Goal: Task Accomplishment & Management: Complete application form

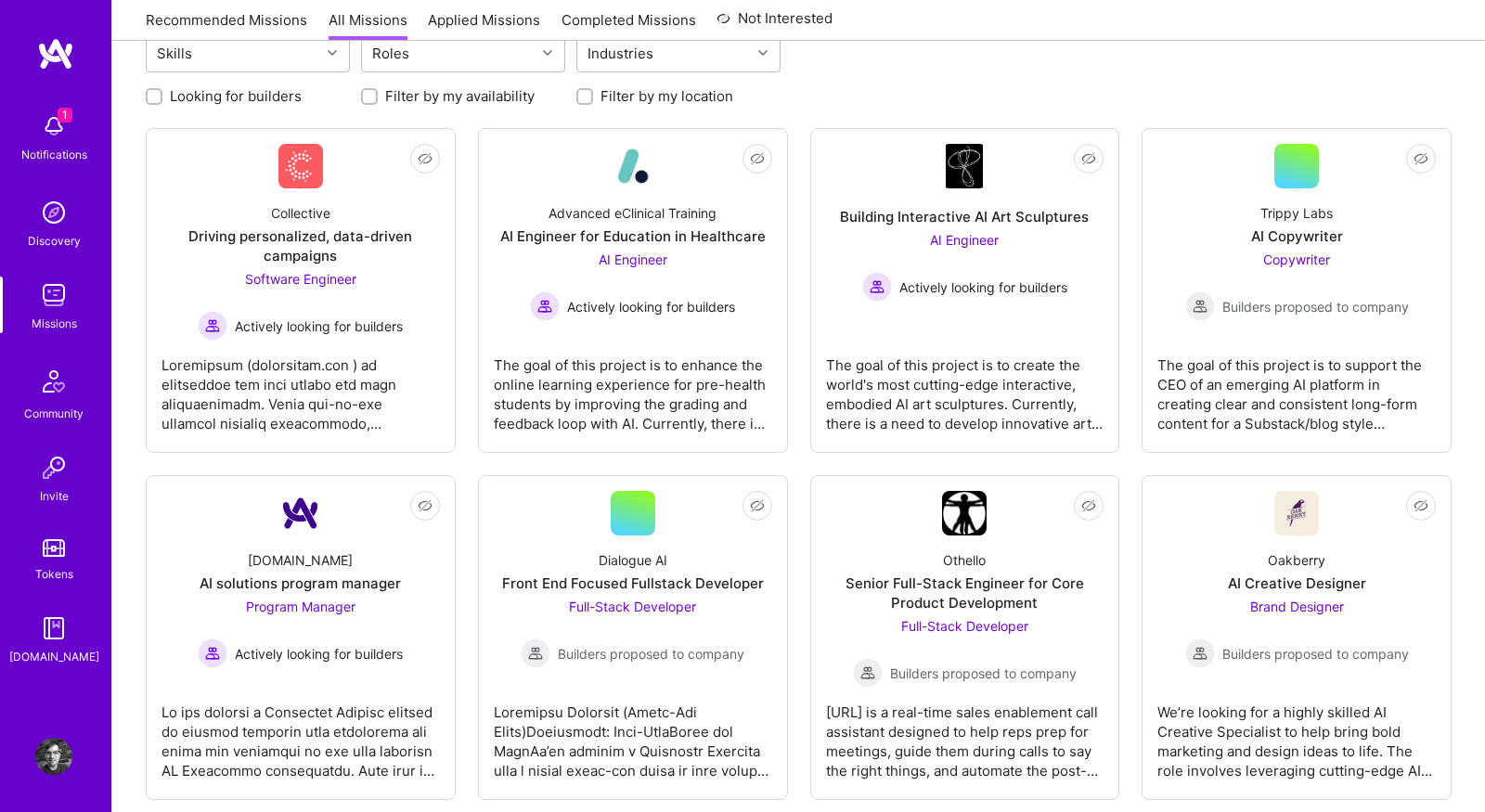
scroll to position [227, 0]
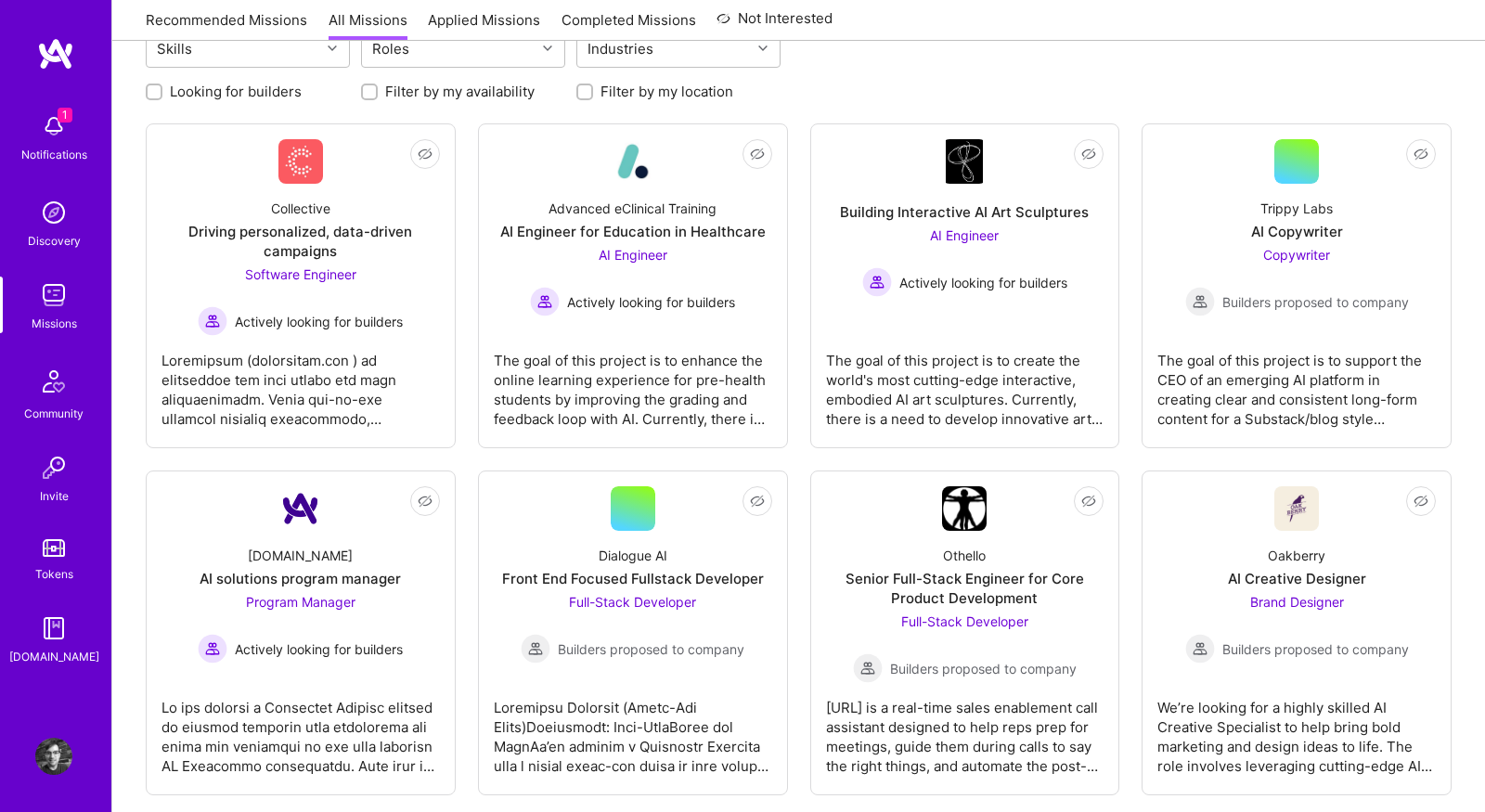
click at [58, 133] on img at bounding box center [54, 126] width 37 height 37
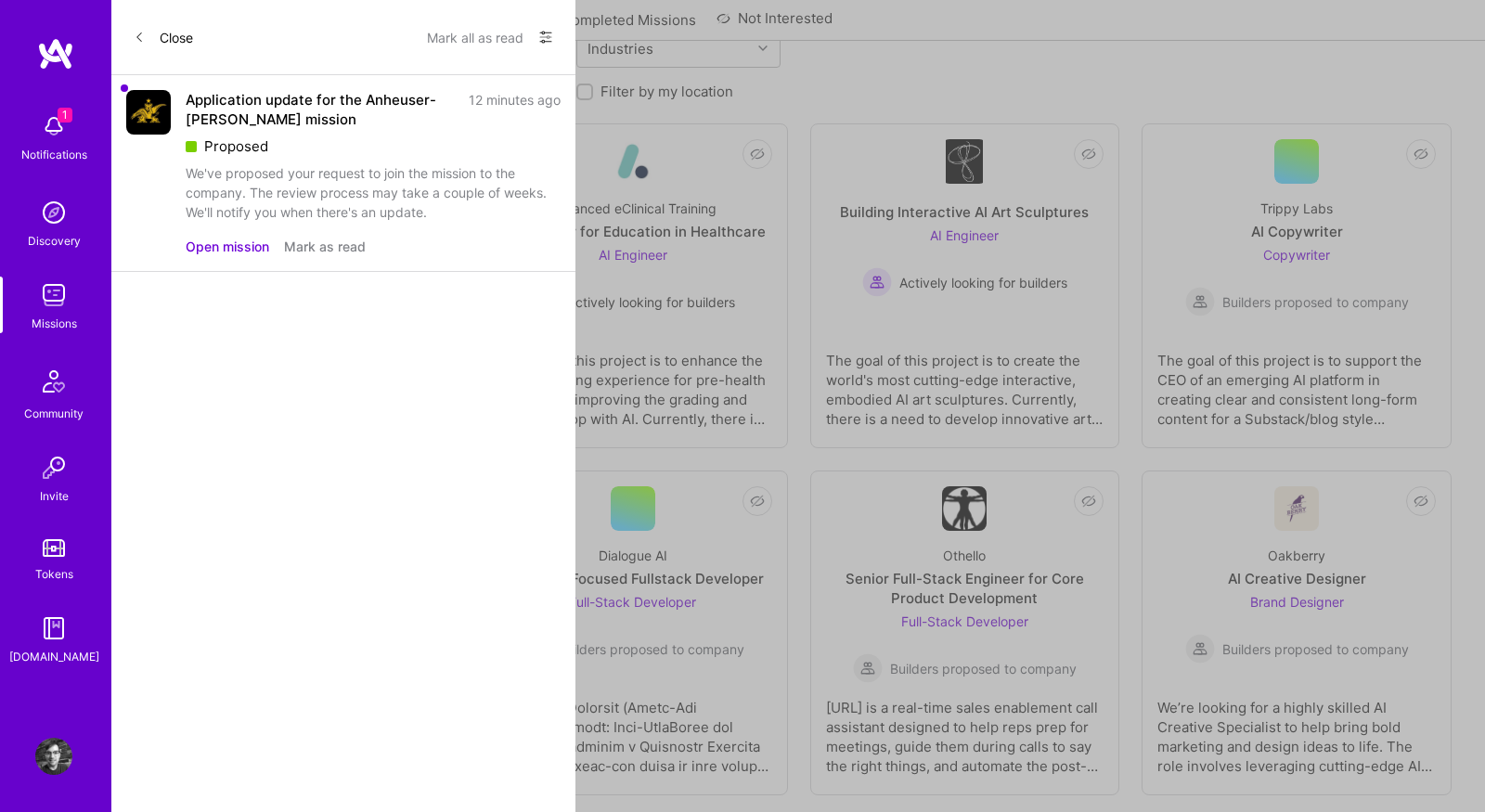
click at [249, 243] on button "Open mission" at bounding box center [227, 247] width 84 height 20
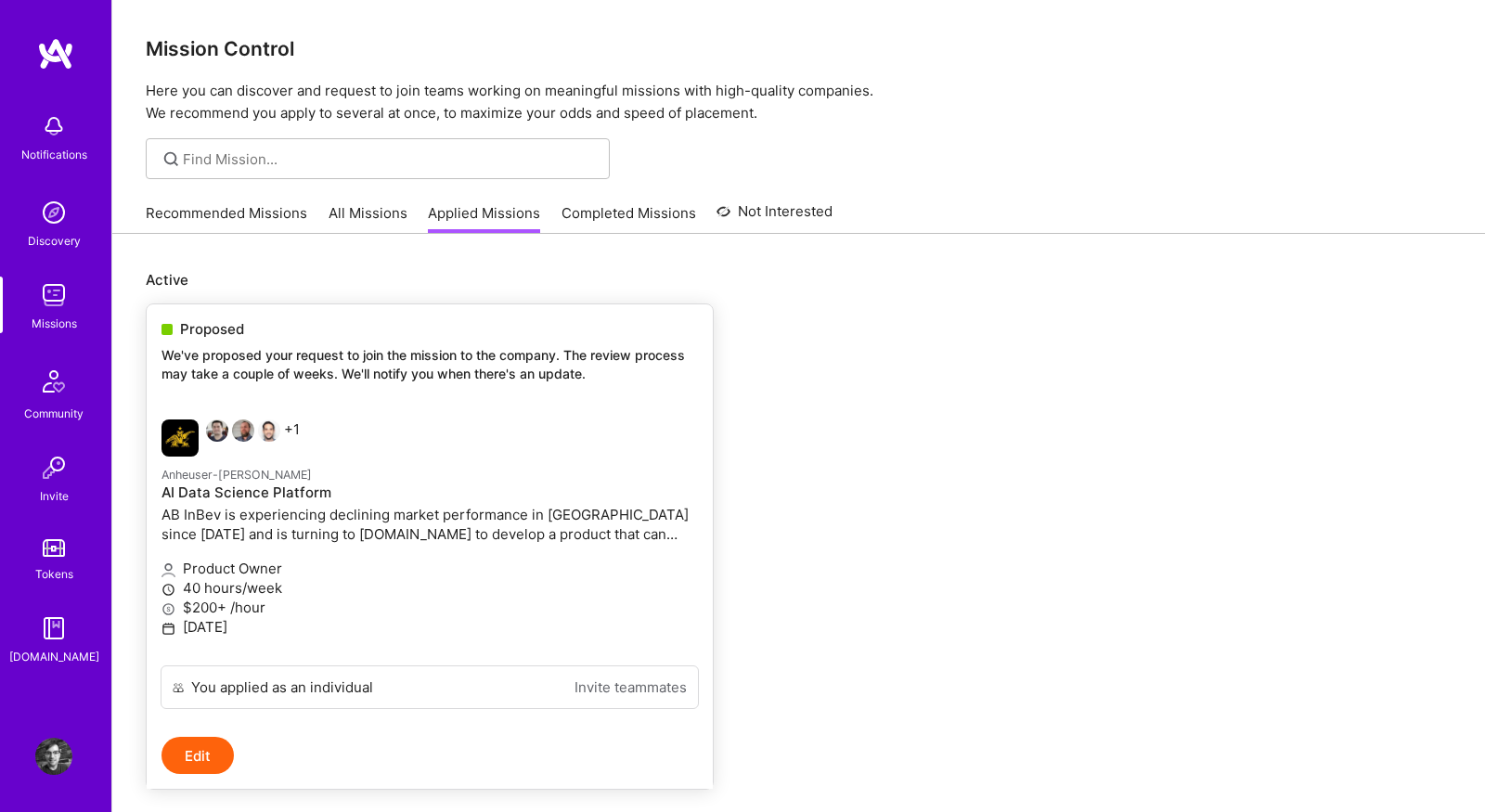
click at [251, 351] on p "We've proposed your request to join the mission to the company. The review proc…" at bounding box center [429, 364] width 536 height 36
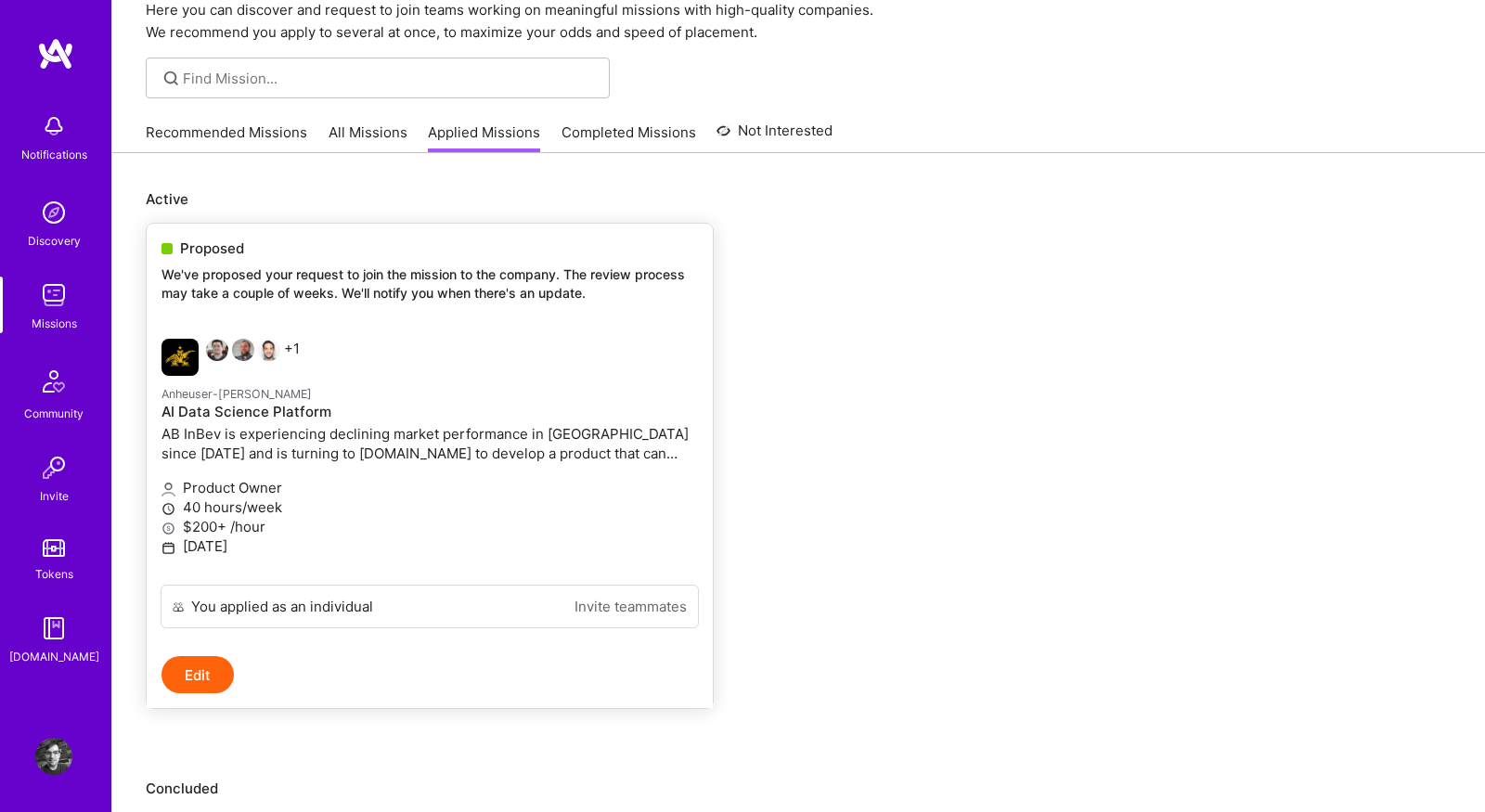
scroll to position [94, 0]
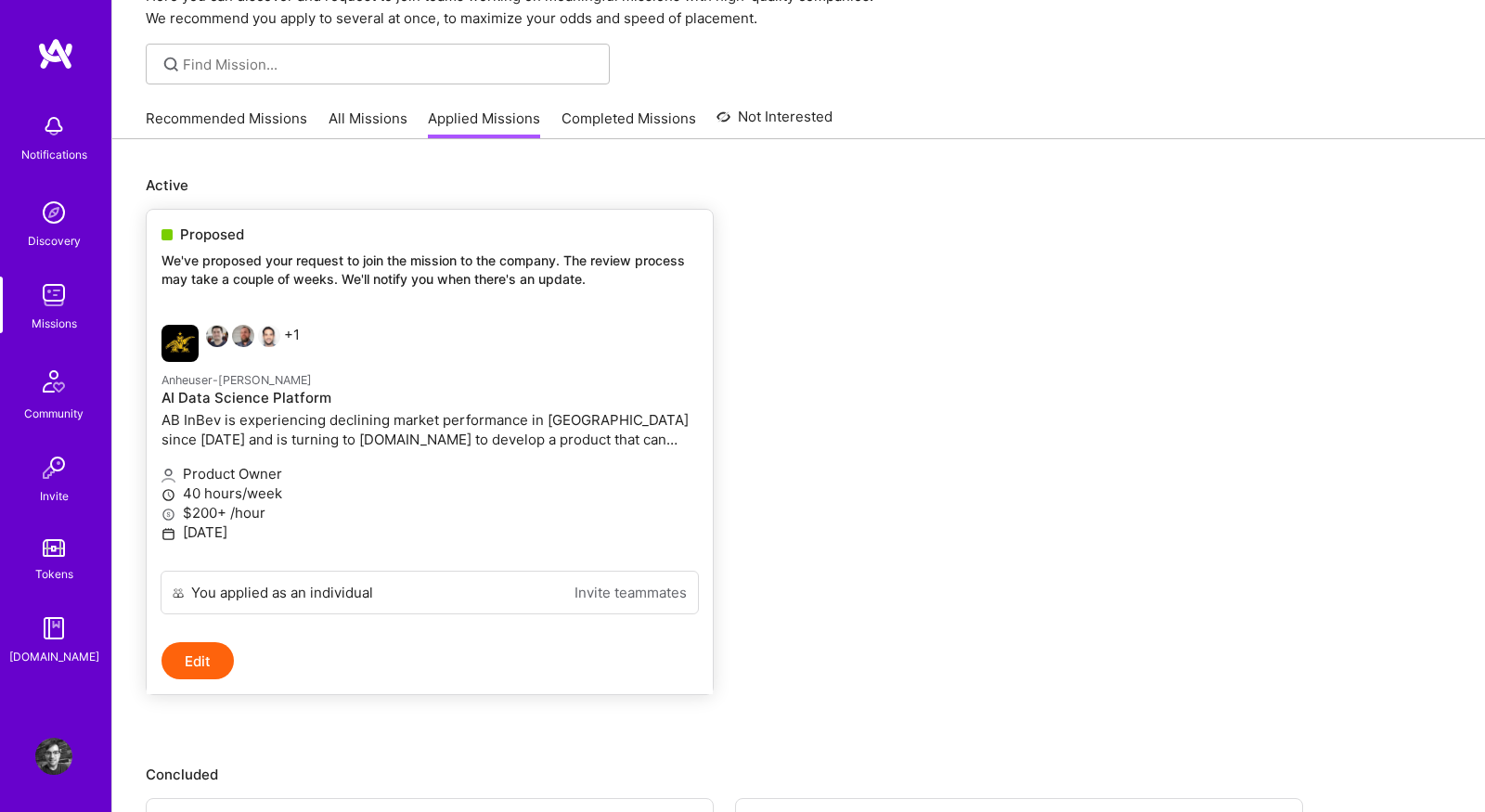
click at [597, 453] on div "Product Owner 40 hours/week $200+ /hour [DATE]" at bounding box center [429, 504] width 536 height 103
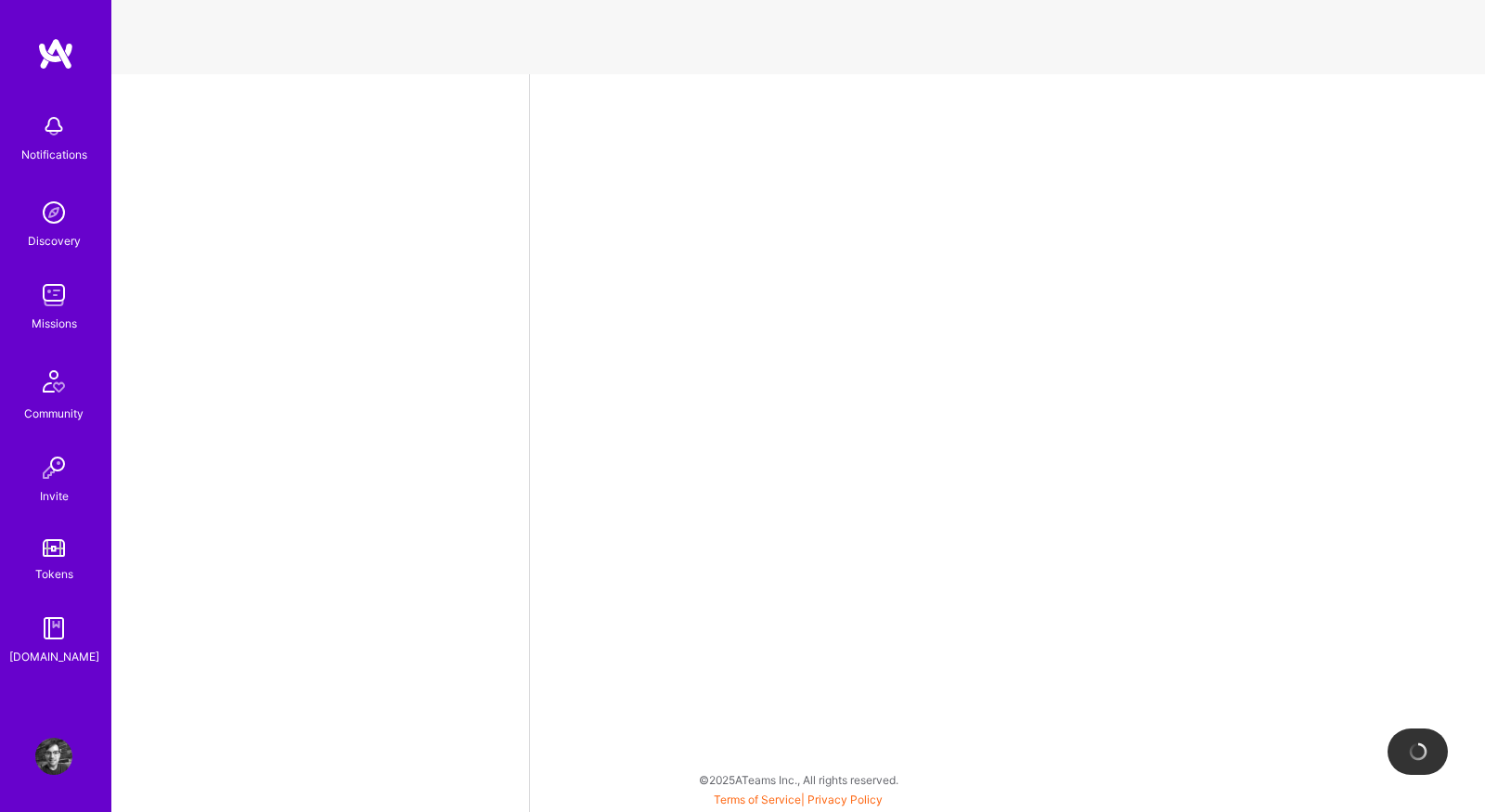
select select "US"
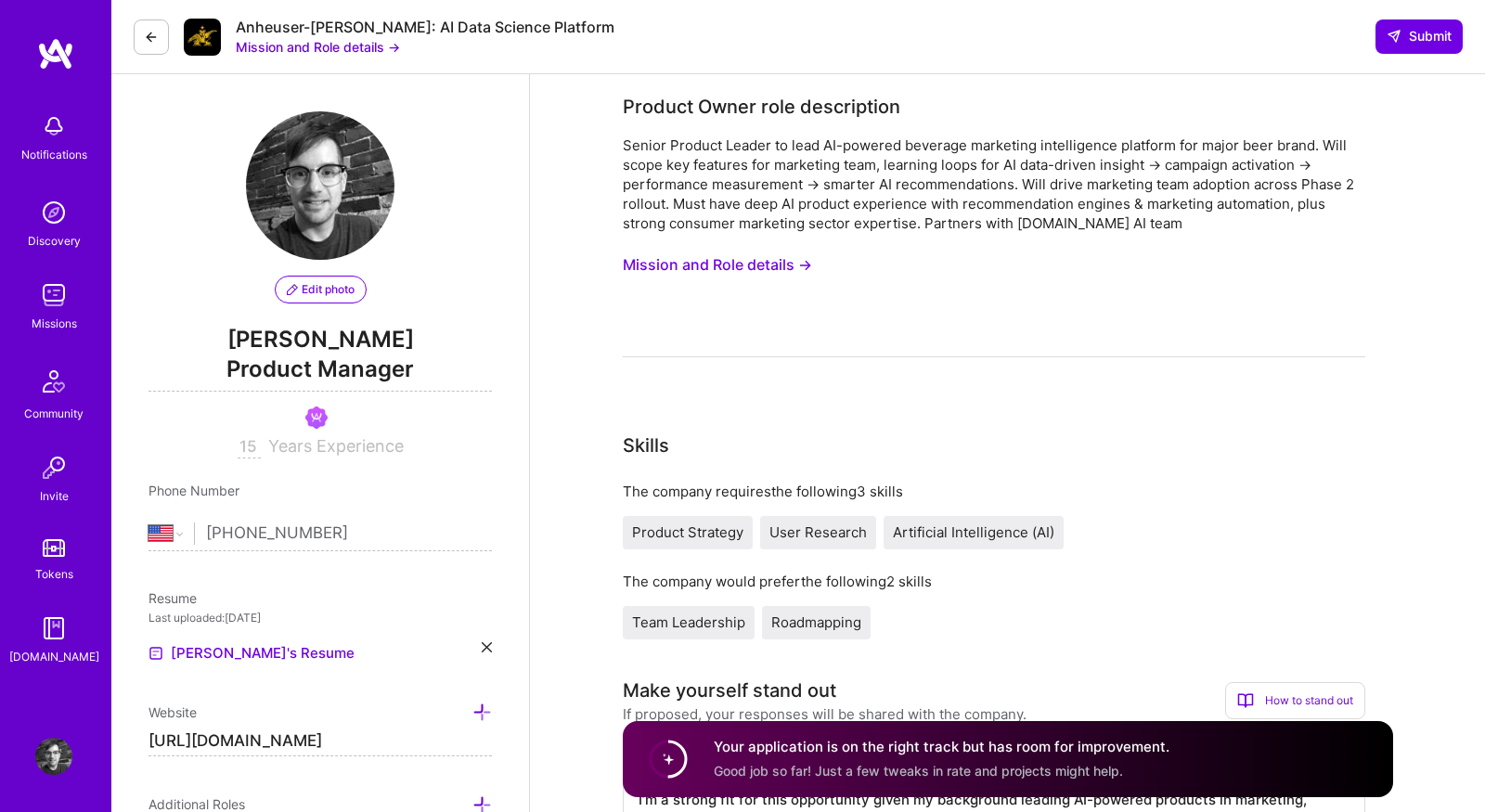
click at [376, 50] on button "Mission and Role details →" at bounding box center [318, 47] width 164 height 20
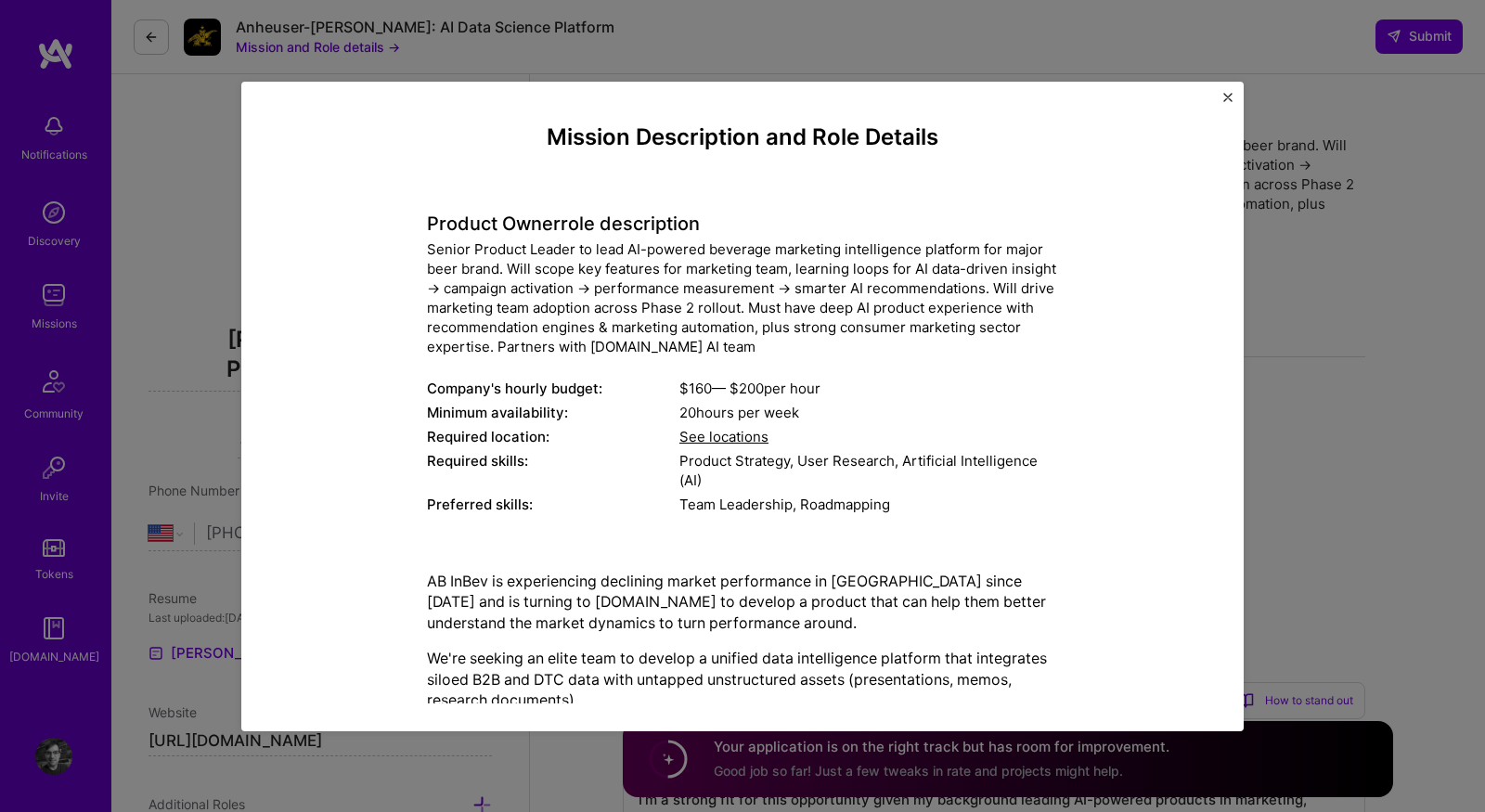
click at [691, 58] on div "Mission Description and Role Details Product Owner role description Senior Prod…" at bounding box center [742, 406] width 1485 height 812
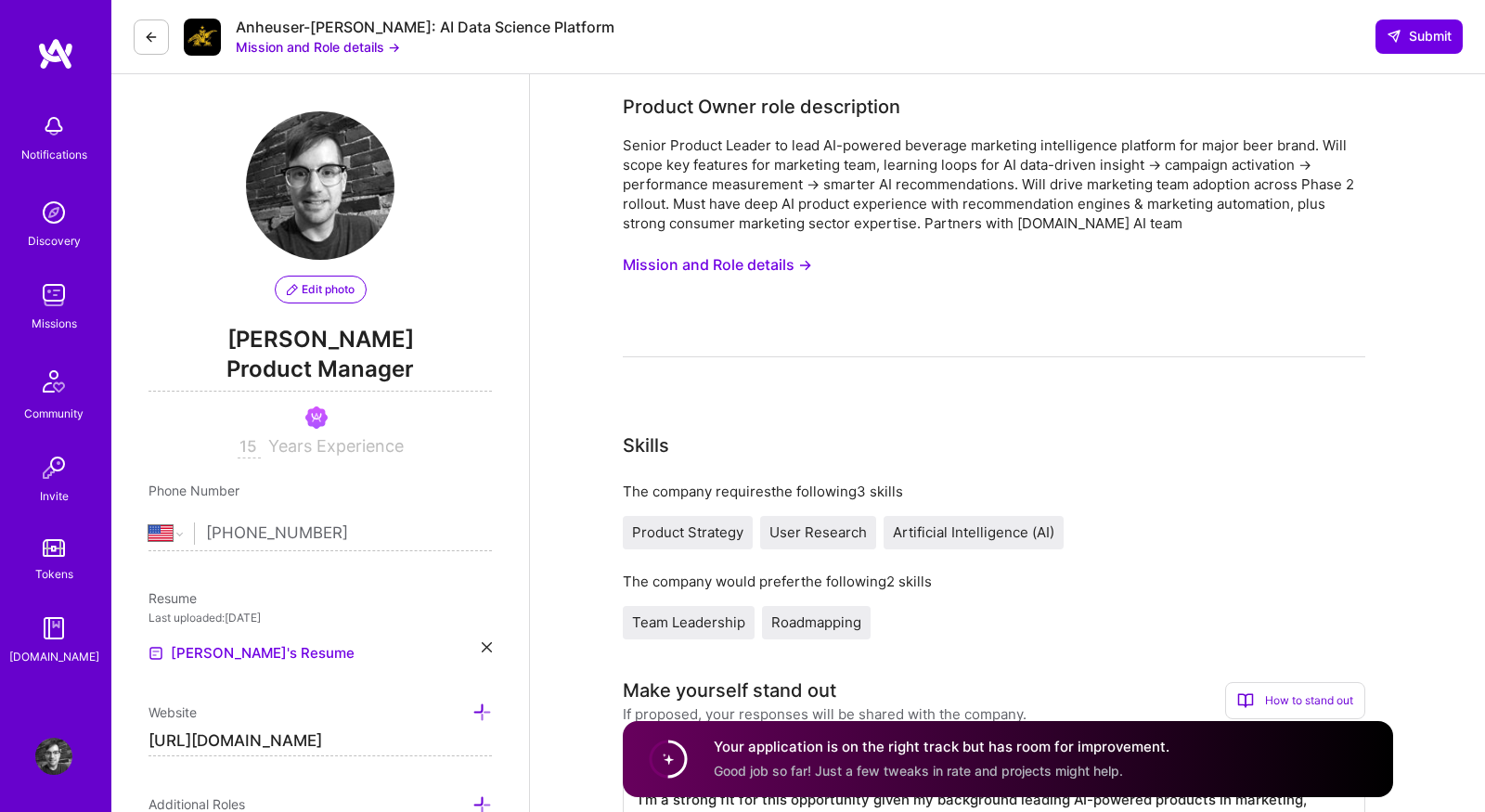
click at [58, 297] on img at bounding box center [54, 295] width 37 height 37
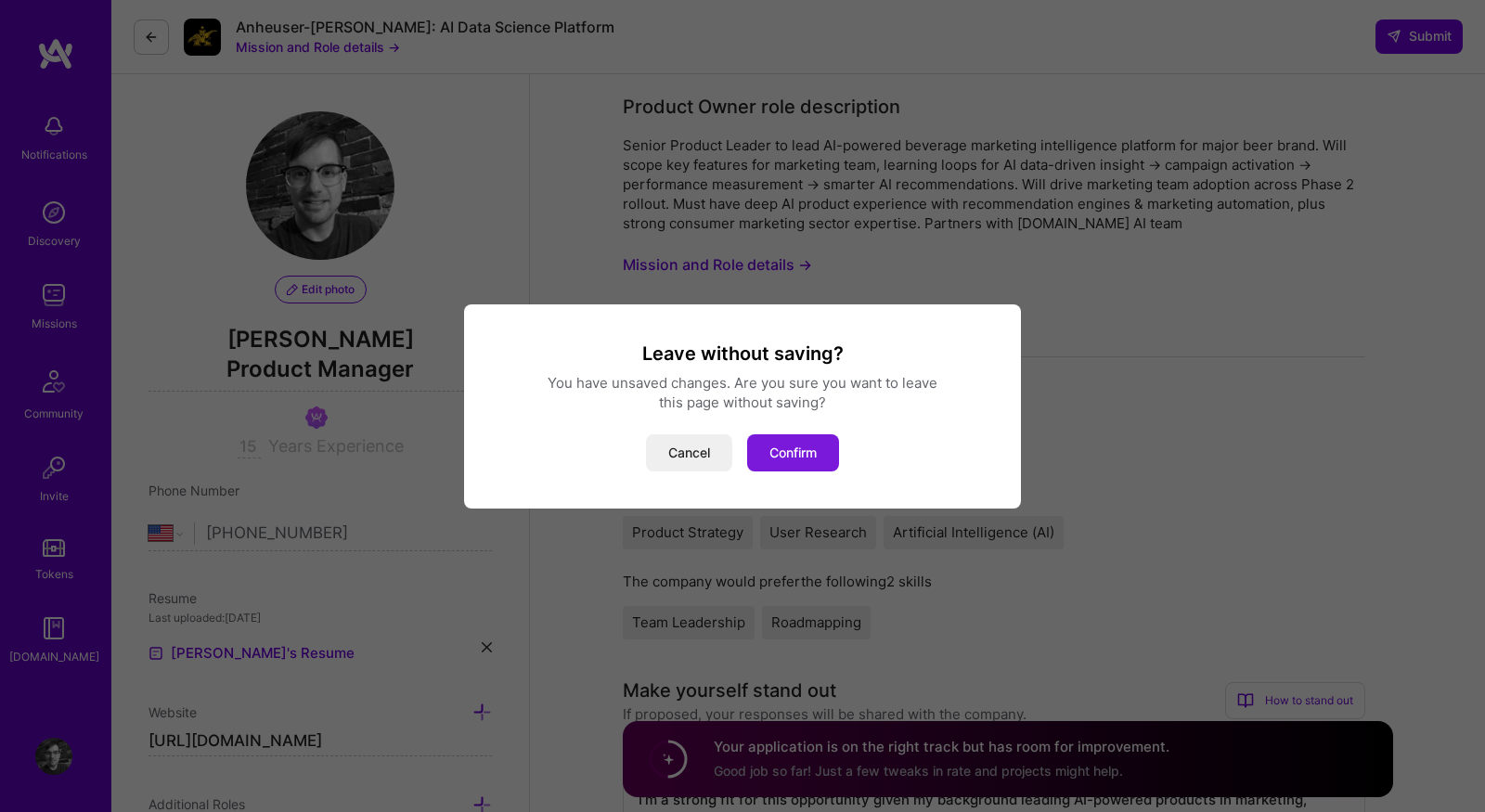
click at [779, 450] on button "Confirm" at bounding box center [793, 453] width 91 height 37
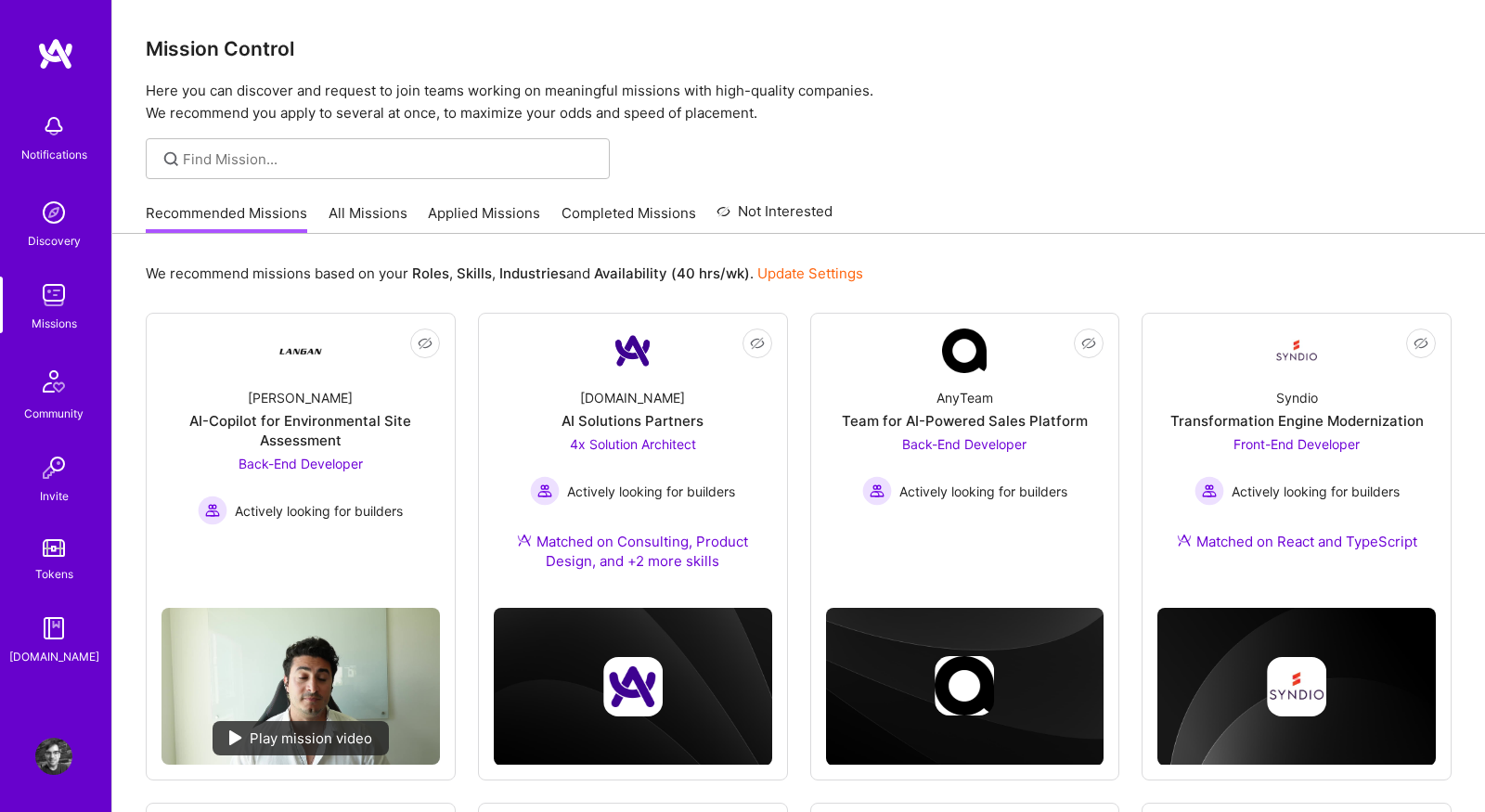
click at [350, 217] on link "All Missions" at bounding box center [368, 218] width 79 height 30
